Goal: Task Accomplishment & Management: Manage account settings

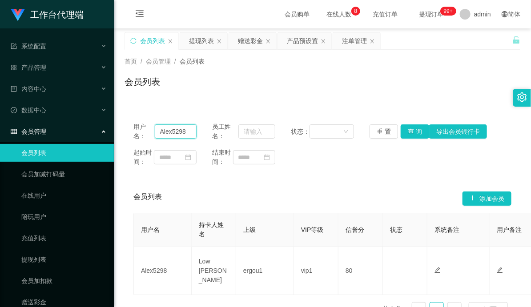
click at [172, 131] on input "Alex5298" at bounding box center [176, 132] width 42 height 14
paste input "Youtubezilin"
type input "Youtubezilin"
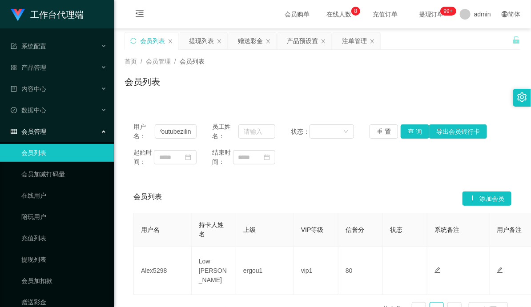
click at [178, 139] on div "用户名： Youtubezilin" at bounding box center [164, 131] width 63 height 19
click at [376, 85] on div "会员列表" at bounding box center [323, 85] width 396 height 20
click at [205, 42] on div "提现列表" at bounding box center [201, 40] width 25 height 17
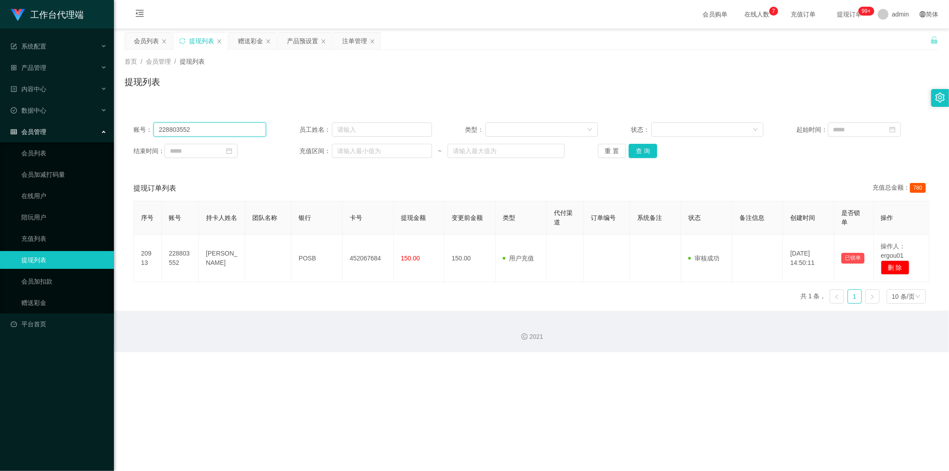
click at [177, 129] on input "228803552" at bounding box center [210, 129] width 113 height 14
paste input "Youtubezilin"
type input "Youtubezilin"
click at [531, 156] on button "查 询" at bounding box center [643, 151] width 28 height 14
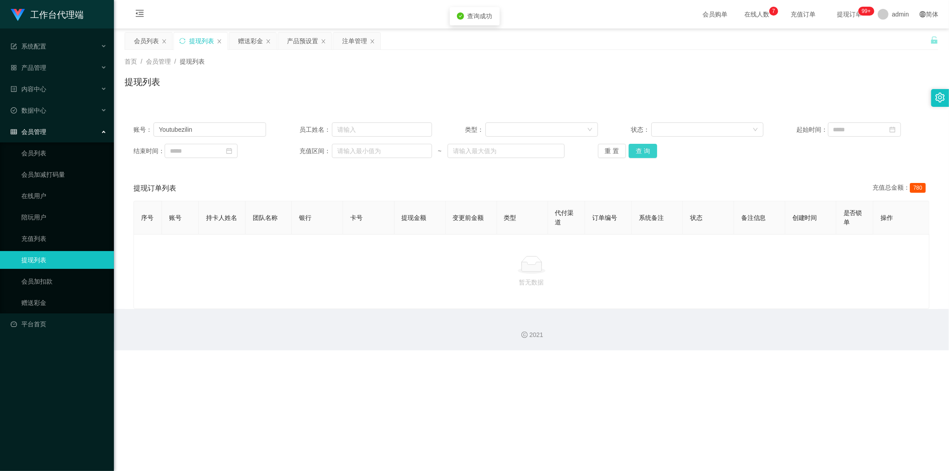
click at [531, 151] on button "查 询" at bounding box center [643, 151] width 28 height 14
click at [215, 132] on input "Youtubezilin" at bounding box center [210, 129] width 113 height 14
click at [161, 128] on input "Youtubezilin" at bounding box center [210, 129] width 113 height 14
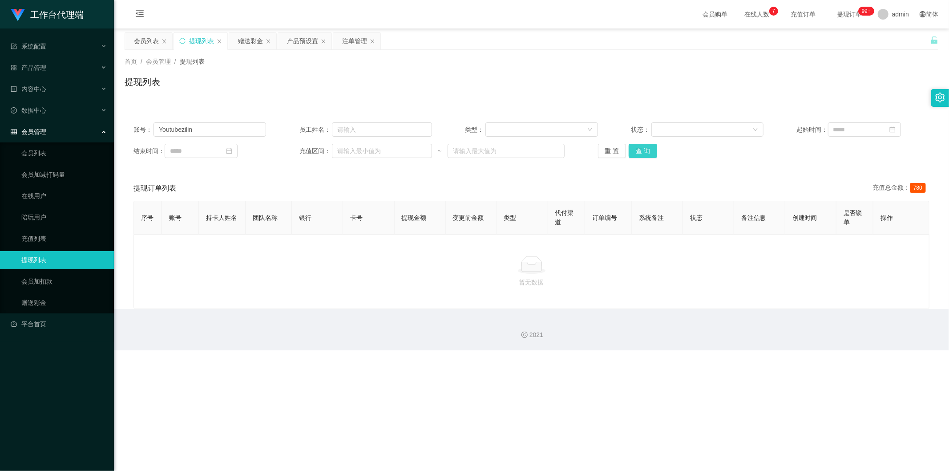
click at [531, 147] on button "查 询" at bounding box center [643, 151] width 28 height 14
drag, startPoint x: 627, startPoint y: 147, endPoint x: 633, endPoint y: 148, distance: 5.4
click at [531, 147] on button "查 询" at bounding box center [643, 151] width 28 height 14
click at [531, 153] on button "查 询" at bounding box center [643, 151] width 28 height 14
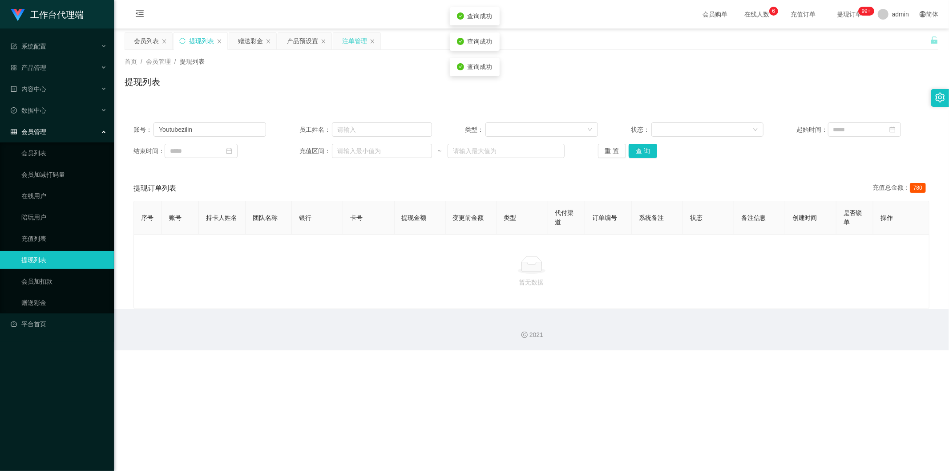
click at [352, 42] on div "注单管理" at bounding box center [354, 40] width 25 height 17
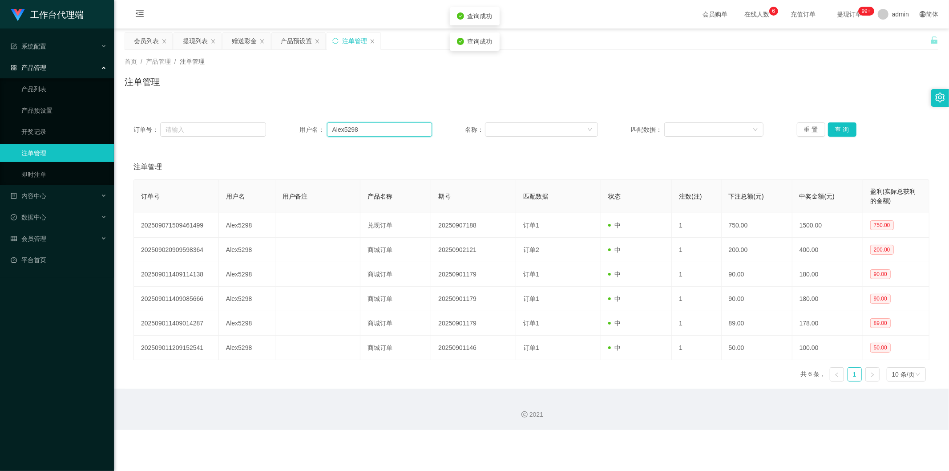
drag, startPoint x: 381, startPoint y: 128, endPoint x: 283, endPoint y: 126, distance: 97.5
click at [283, 126] on div "订单号： 用户名： Alex5298 名称： 匹配数据： 重 置 查 询" at bounding box center [531, 129] width 796 height 14
paste input "Youtubezilin"
type input "Youtubezilin"
click at [531, 130] on button "查 询" at bounding box center [842, 129] width 28 height 14
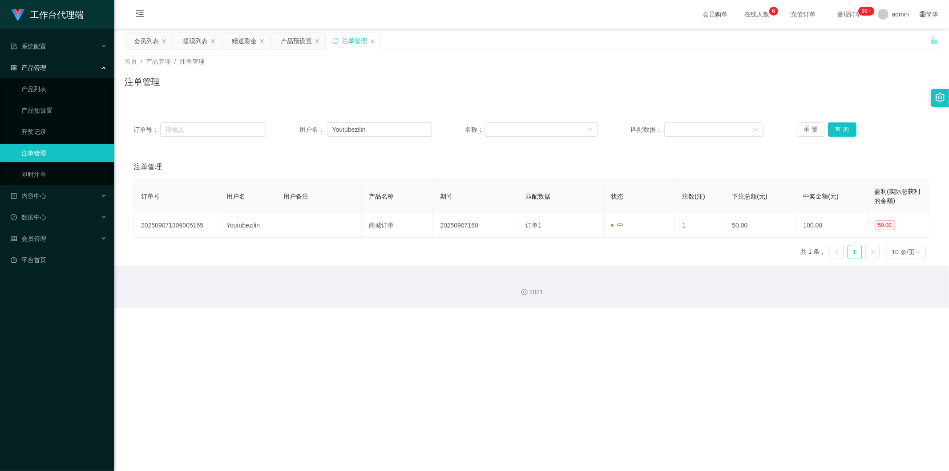
click at [505, 307] on div "工作台代理端 系统配置 系统配置列表 管理员列表 管理员分组 systemPays 产品管理 产品列表 产品预设置 开奖记录 注单管理 即时注单 内容中心 数…" at bounding box center [474, 235] width 949 height 471
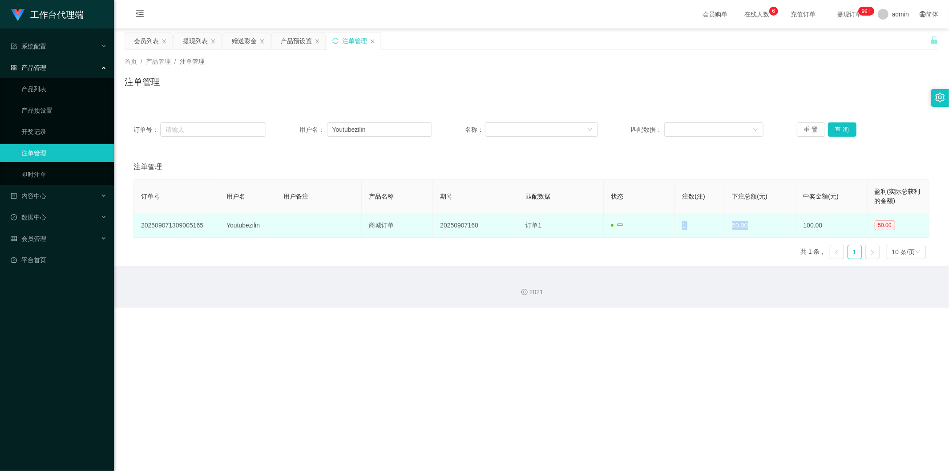
drag, startPoint x: 749, startPoint y: 221, endPoint x: 618, endPoint y: 224, distance: 131.8
click at [531, 225] on tr "202509071309005165 Youtubezilin 商城订单 20250907160 订单1 中 1 50.00 100.00 50.00" at bounding box center [532, 225] width 796 height 24
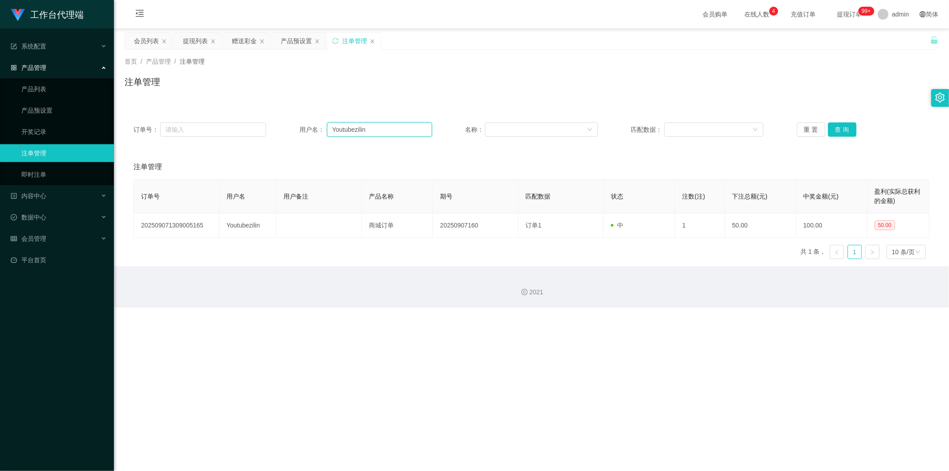
click at [384, 128] on input "Youtubezilin" at bounding box center [379, 129] width 105 height 14
drag, startPoint x: 377, startPoint y: 130, endPoint x: 299, endPoint y: 128, distance: 77.4
click at [299, 128] on div "用户名： Youtubezilin" at bounding box center [365, 129] width 133 height 14
click at [384, 130] on input "Youtubezilin" at bounding box center [379, 129] width 105 height 14
click at [531, 131] on button "查 询" at bounding box center [842, 129] width 28 height 14
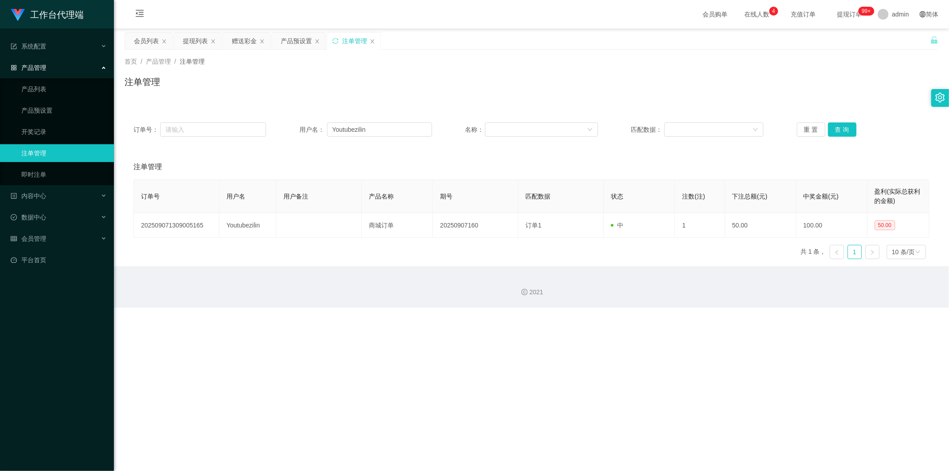
click at [297, 79] on div "注单管理" at bounding box center [532, 85] width 814 height 20
click at [193, 41] on div "提现列表" at bounding box center [195, 40] width 25 height 17
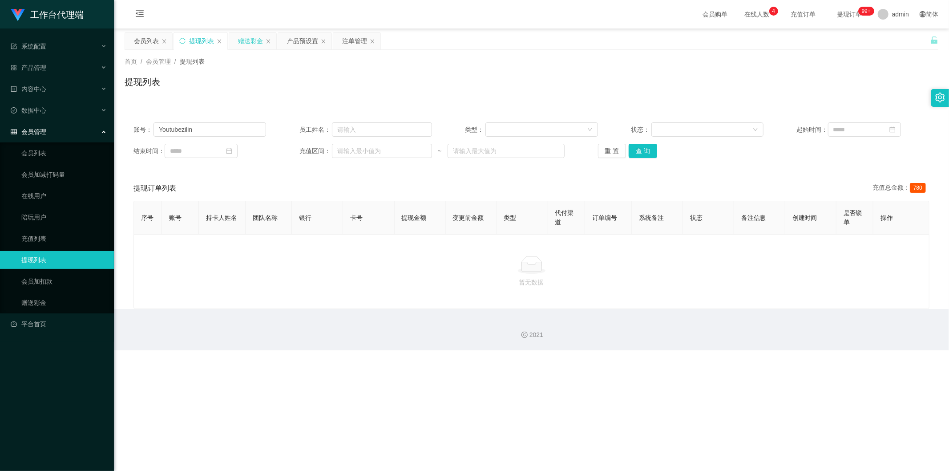
click at [256, 46] on div "赠送彩金" at bounding box center [250, 40] width 25 height 17
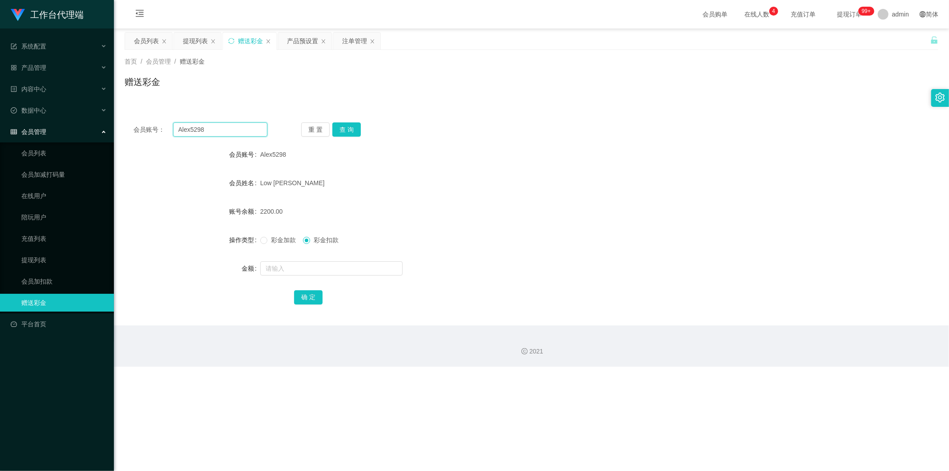
drag, startPoint x: 212, startPoint y: 130, endPoint x: 125, endPoint y: 127, distance: 87.3
click at [125, 127] on div "会员账号： Alex5298 重 置 查 询" at bounding box center [532, 129] width 814 height 14
paste input "Youtubezilin"
type input "Youtubezilin"
click at [341, 127] on button "查 询" at bounding box center [346, 129] width 28 height 14
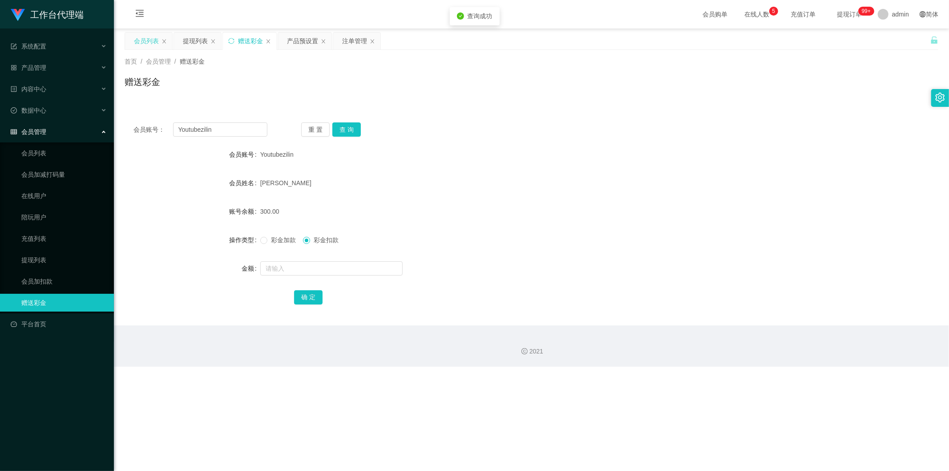
click at [140, 42] on div "会员列表" at bounding box center [146, 40] width 25 height 17
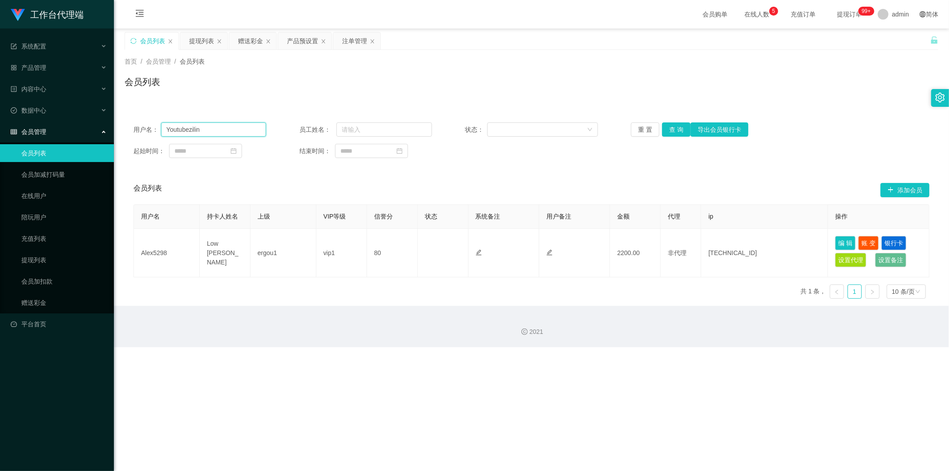
drag, startPoint x: 214, startPoint y: 127, endPoint x: 73, endPoint y: 126, distance: 141.5
click at [73, 126] on section "工作台代理端 系统配置 系统配置列表 管理员列表 管理员分组 systemPays 产品管理 产品列表 产品预设置 开奖记录 注单管理 即时注单 内容中心 数…" at bounding box center [474, 173] width 949 height 347
click at [531, 124] on button "查 询" at bounding box center [676, 129] width 28 height 14
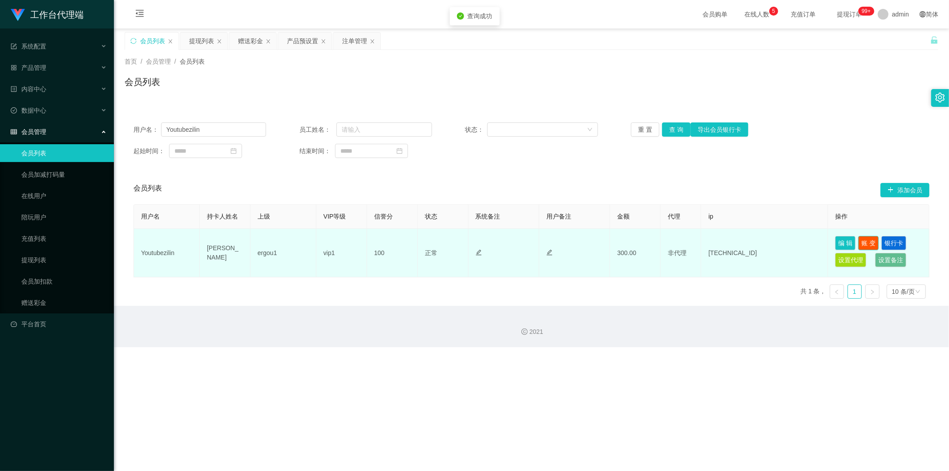
click at [531, 238] on button "账 变" at bounding box center [868, 243] width 20 height 14
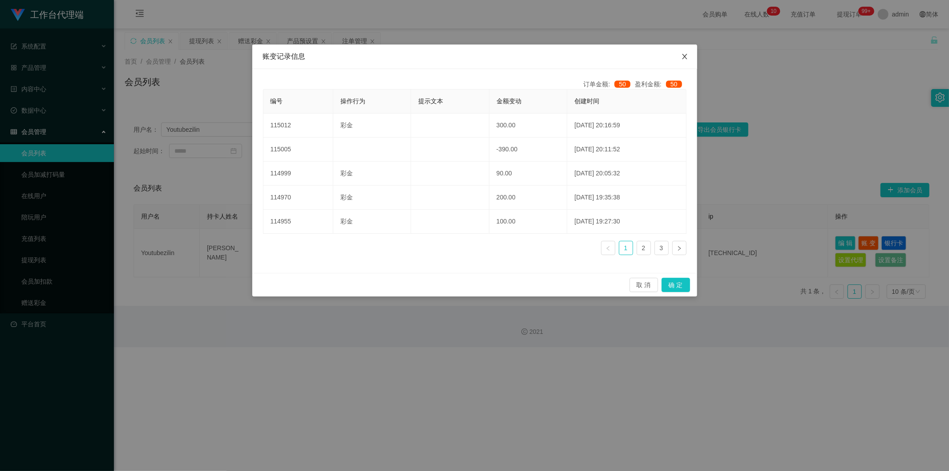
click at [531, 59] on icon "图标: close" at bounding box center [684, 56] width 5 height 5
